Goal: Transaction & Acquisition: Purchase product/service

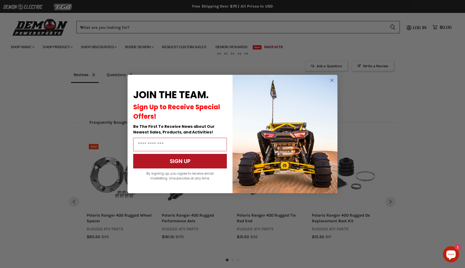
scroll to position [362, 0]
